Goal: Task Accomplishment & Management: Complete application form

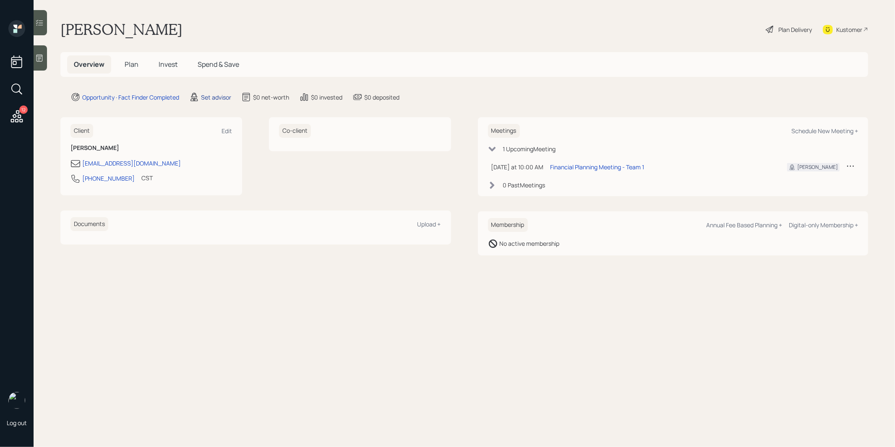
click at [220, 94] on div "Set advisor" at bounding box center [216, 97] width 30 height 9
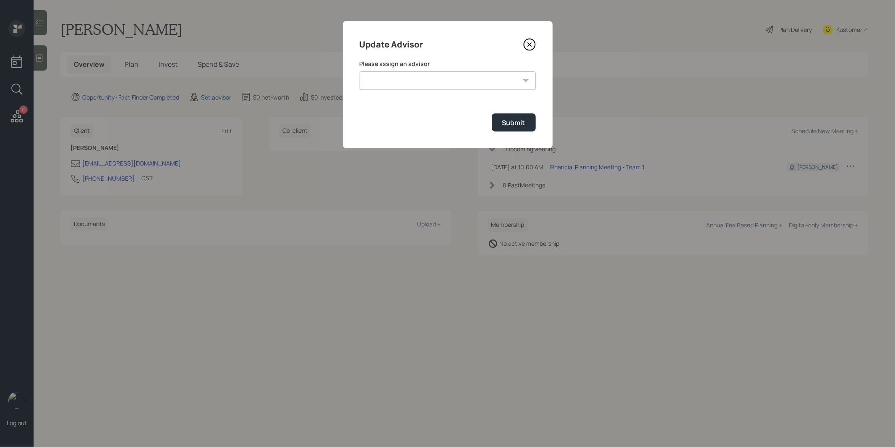
click at [392, 85] on select "Jonah Coleman Tyler End James DiStasi Treva Nostdahl Eric Schwartz Aleksandra S…" at bounding box center [448, 80] width 176 height 18
select select "8b79112e-3cfb-44f9-89e7-15267fe946c1"
click at [360, 71] on select "Jonah Coleman Tyler End James DiStasi Treva Nostdahl Eric Schwartz Aleksandra S…" at bounding box center [448, 80] width 176 height 18
click at [526, 122] on button "Submit" at bounding box center [514, 122] width 44 height 18
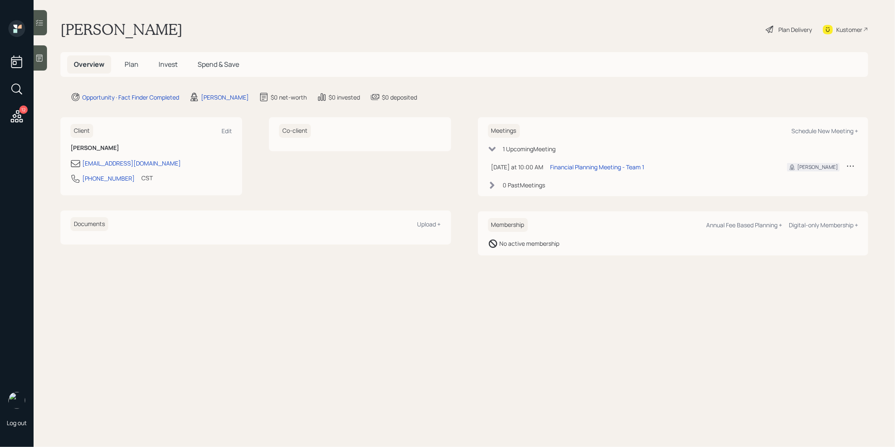
click at [42, 62] on div at bounding box center [40, 57] width 13 height 25
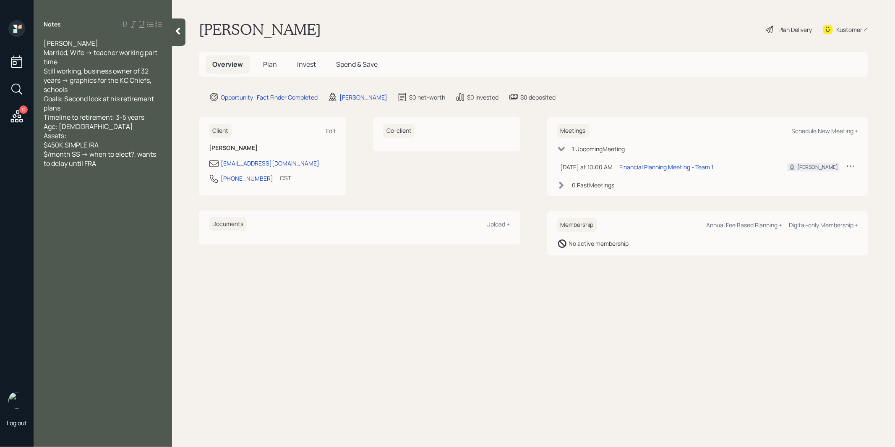
click at [269, 63] on span "Plan" at bounding box center [270, 64] width 14 height 9
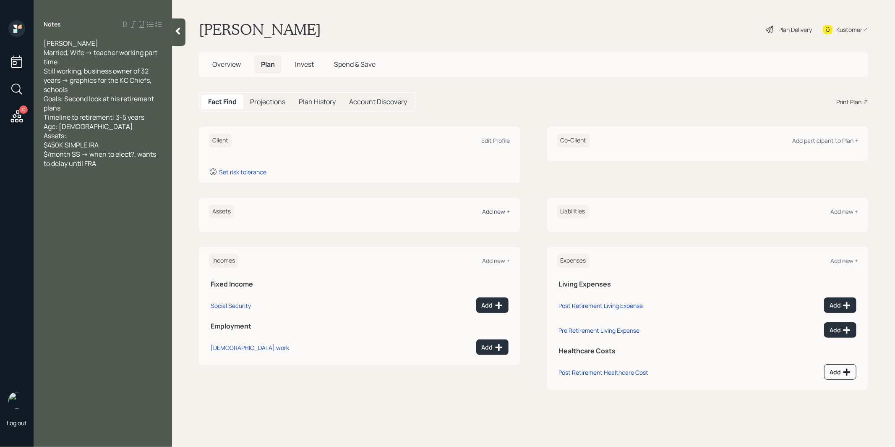
click at [497, 211] on div "Add new +" at bounding box center [497, 211] width 28 height 8
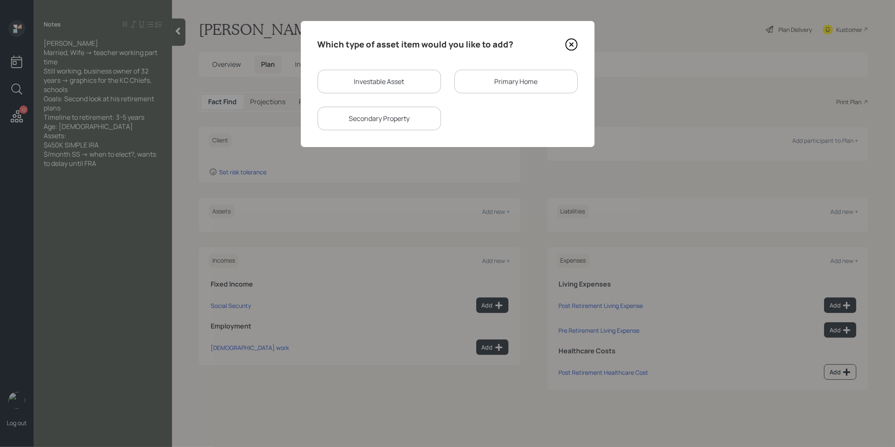
click at [396, 81] on div "Investable Asset" at bounding box center [379, 82] width 123 height 24
select select "taxable"
select select "balanced"
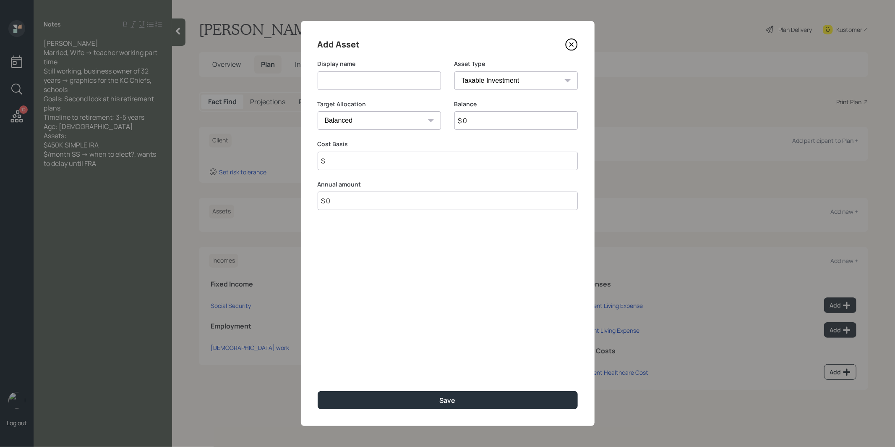
click at [382, 82] on input at bounding box center [379, 80] width 123 height 18
type input "Simple IRA"
click at [483, 120] on input "$ 0" at bounding box center [516, 120] width 123 height 18
type input "$ 450,000"
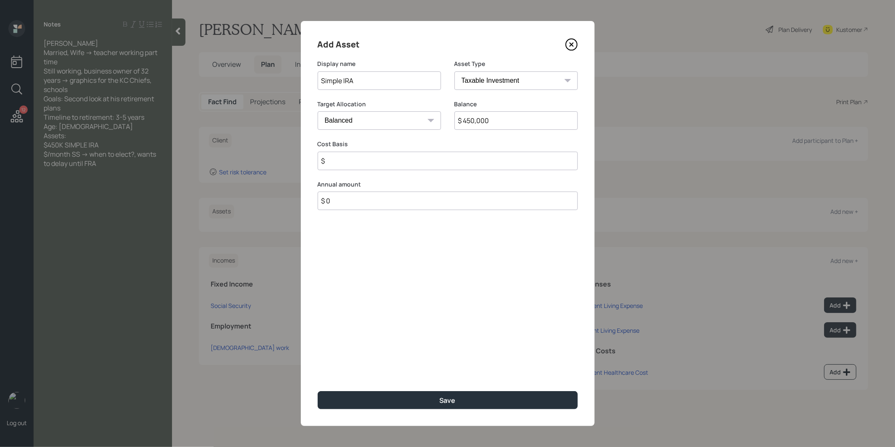
click at [491, 81] on select "SEP IRA IRA Roth IRA 401(k) Roth 401(k) 403(b) Roth 403(b) 457(b) Roth 457(b) H…" at bounding box center [516, 80] width 123 height 18
select select "ira"
click at [455, 71] on select "SEP IRA IRA Roth IRA 401(k) Roth 401(k) 403(b) Roth 403(b) 457(b) Roth 457(b) H…" at bounding box center [516, 80] width 123 height 18
click at [413, 158] on input "$" at bounding box center [448, 161] width 260 height 18
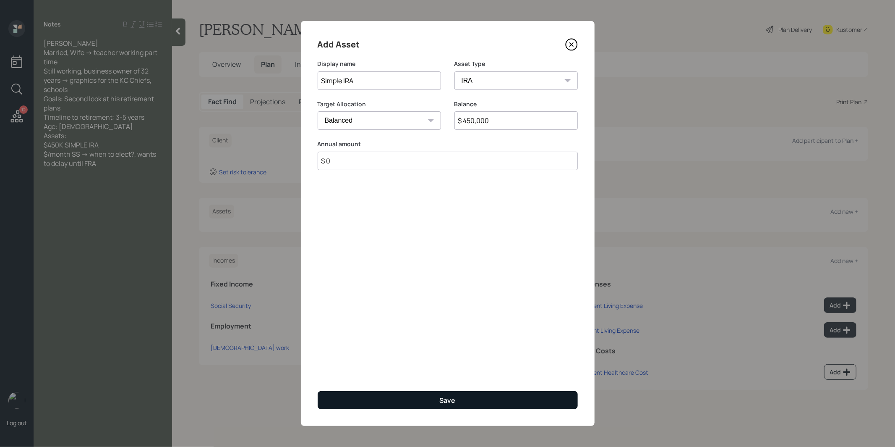
type input "$ 0"
click at [403, 400] on button "Save" at bounding box center [448, 400] width 260 height 18
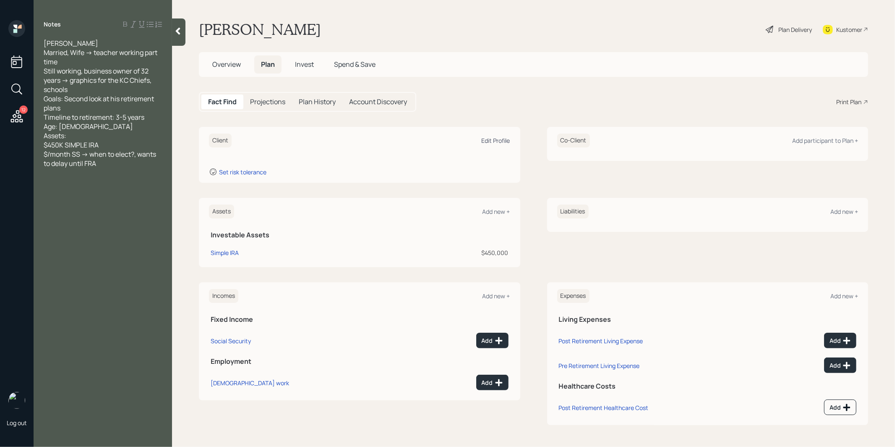
click at [500, 137] on div "Edit Profile" at bounding box center [496, 140] width 29 height 8
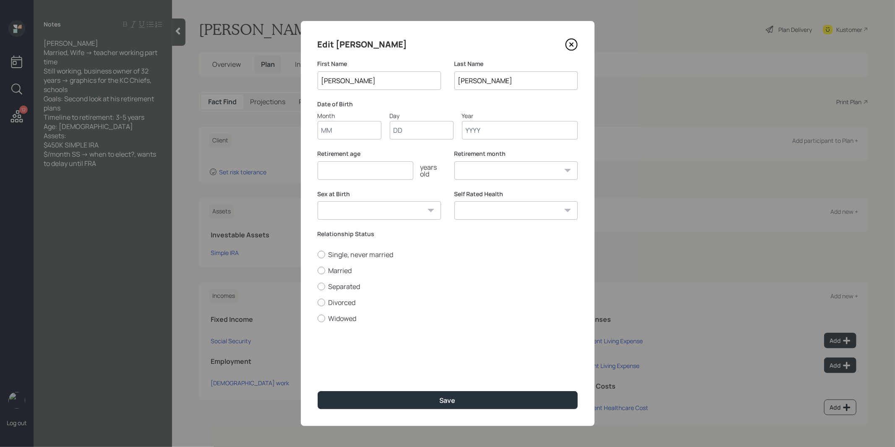
click at [335, 131] on input "Month" at bounding box center [350, 130] width 64 height 18
type input "01"
type input "1963"
select select "1"
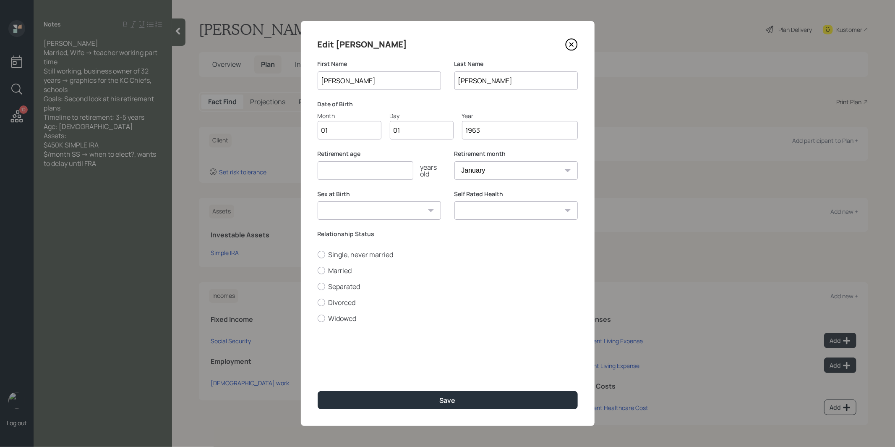
click at [353, 167] on input "number" at bounding box center [366, 170] width 96 height 18
click at [495, 131] on input "1963" at bounding box center [520, 130] width 116 height 18
type input "1964"
click at [386, 170] on input "number" at bounding box center [366, 170] width 96 height 18
type input "67"
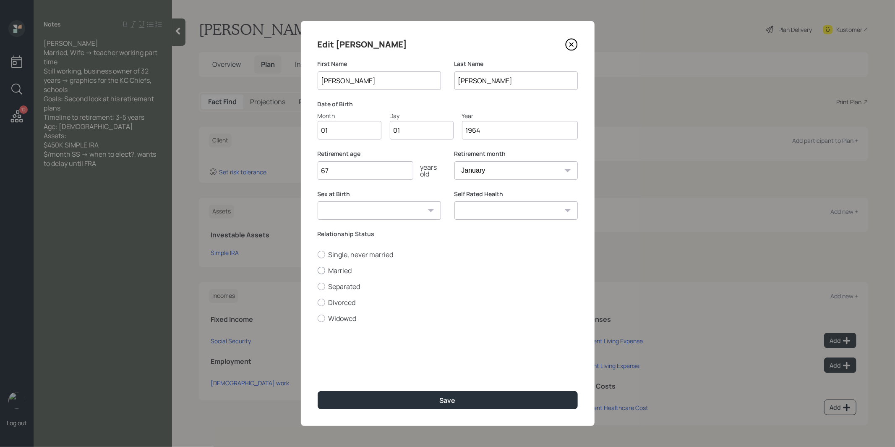
click at [323, 269] on div at bounding box center [322, 271] width 8 height 8
click at [318, 270] on input "Married" at bounding box center [317, 270] width 0 height 0
radio input "true"
click at [355, 400] on button "Save" at bounding box center [448, 400] width 260 height 18
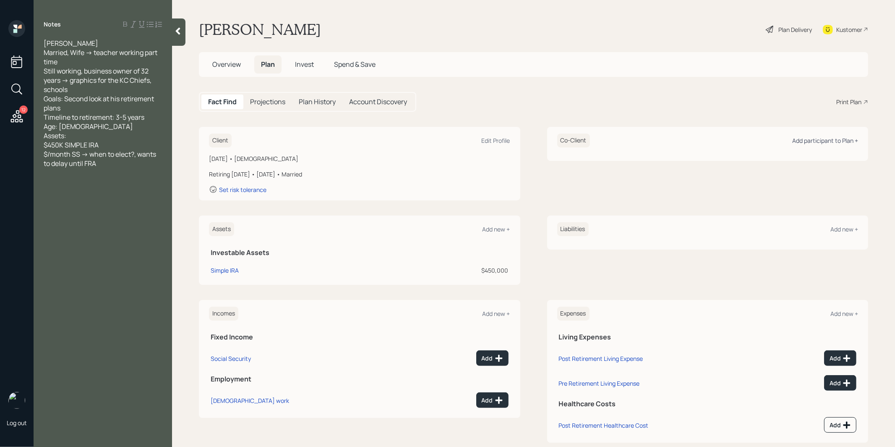
click at [810, 140] on div "Add participant to Plan +" at bounding box center [825, 140] width 66 height 8
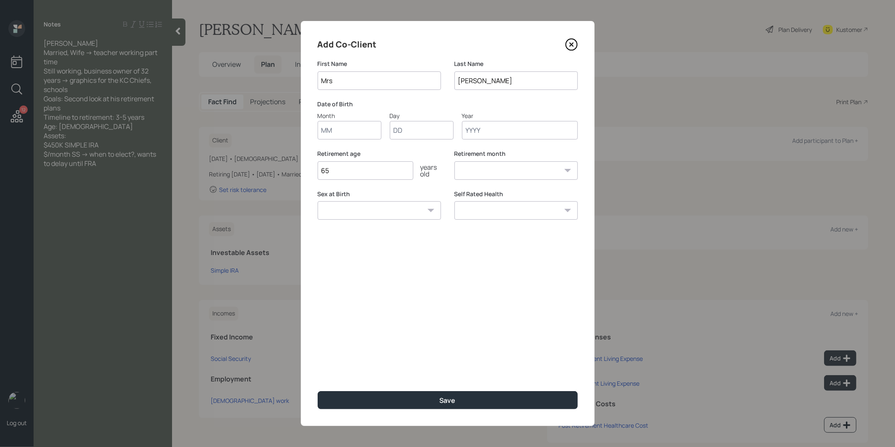
type input "Mrs"
click at [342, 133] on input "Month" at bounding box center [350, 130] width 64 height 18
type input "01"
type input "1964"
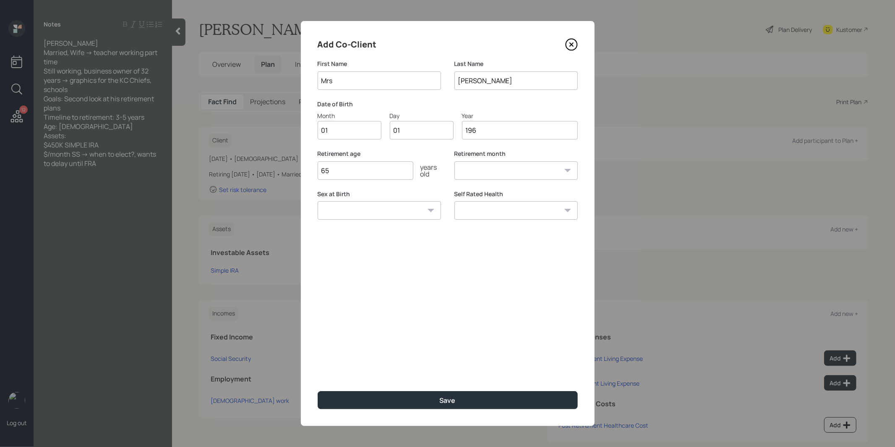
select select "1"
type input "1964"
click at [396, 209] on select "Male Female Other / Prefer not to say" at bounding box center [379, 210] width 123 height 18
select select "female"
click at [318, 201] on select "Male Female Other / Prefer not to say" at bounding box center [379, 210] width 123 height 18
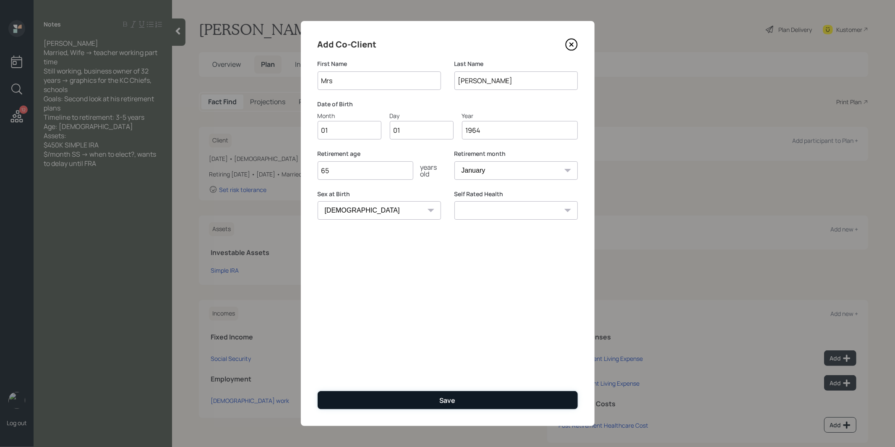
click at [382, 397] on button "Save" at bounding box center [448, 400] width 260 height 18
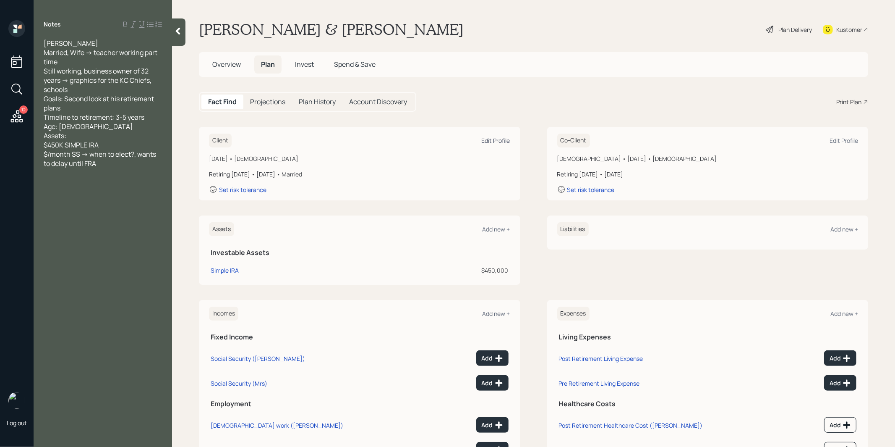
click at [496, 139] on div "Edit Profile" at bounding box center [496, 140] width 29 height 8
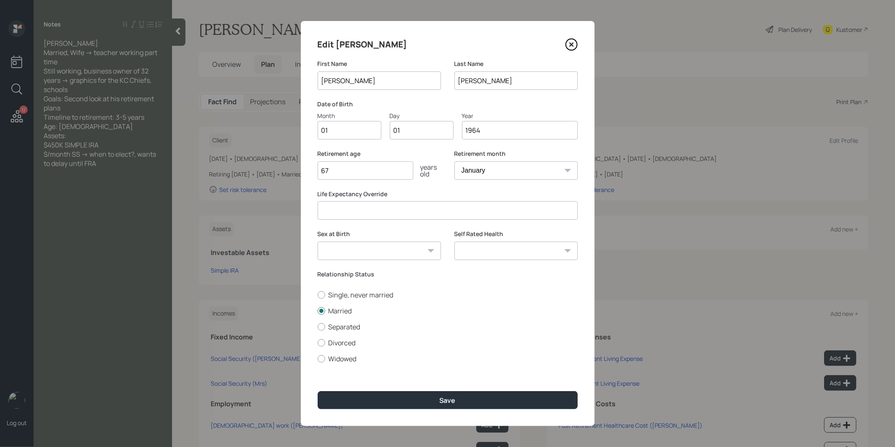
click at [376, 253] on select "Male Female Other / Prefer not to say" at bounding box center [379, 250] width 123 height 18
select select "male"
click at [318, 241] on select "Male Female Other / Prefer not to say" at bounding box center [379, 250] width 123 height 18
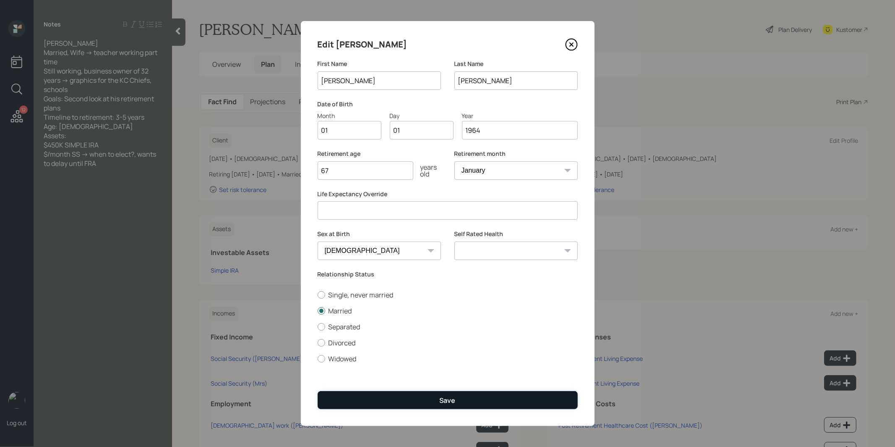
click at [379, 398] on button "Save" at bounding box center [448, 400] width 260 height 18
